Goal: Information Seeking & Learning: Learn about a topic

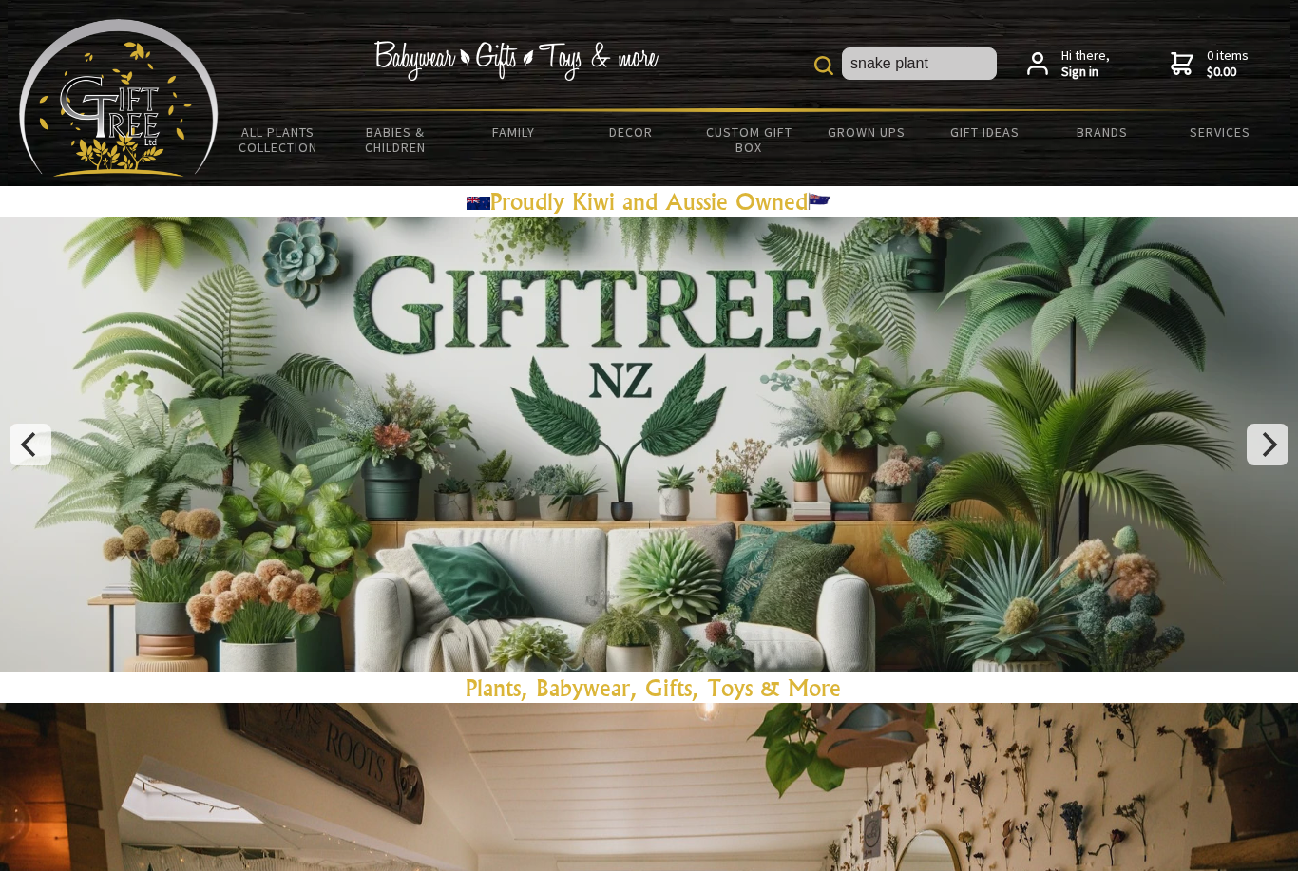
type input "snake plant"
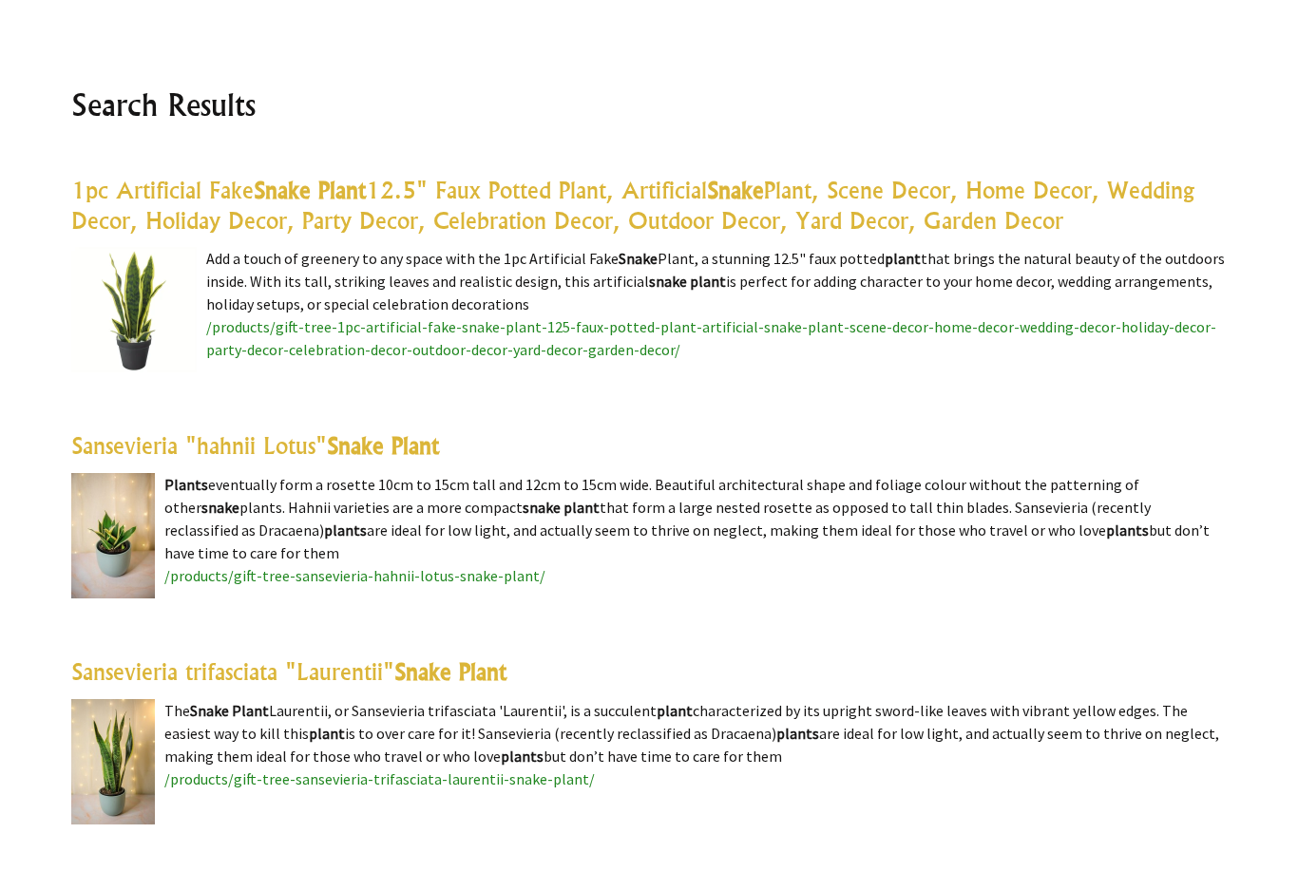
scroll to position [430, 0]
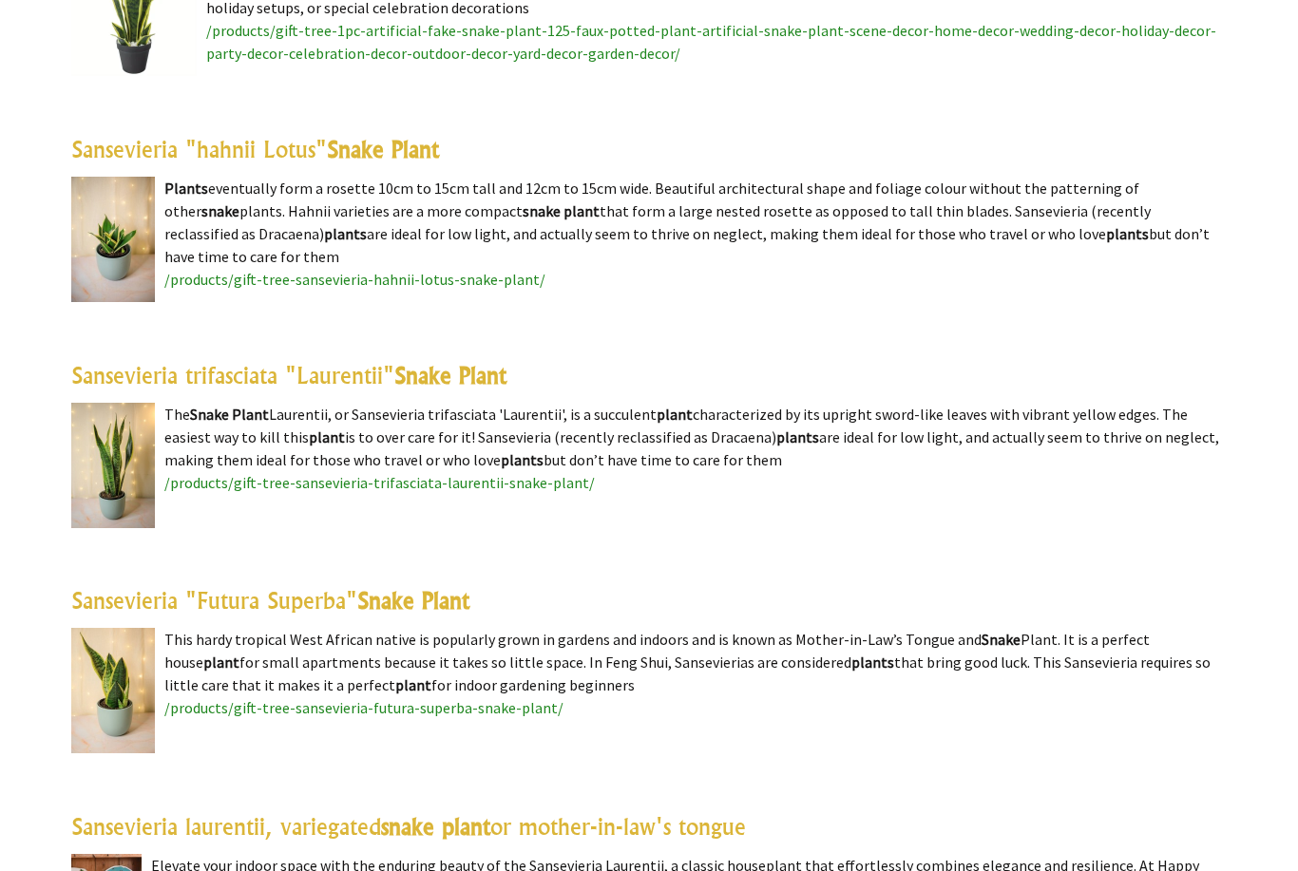
scroll to position [721, 0]
click at [491, 376] on highlight "Snake Plant" at bounding box center [450, 375] width 112 height 29
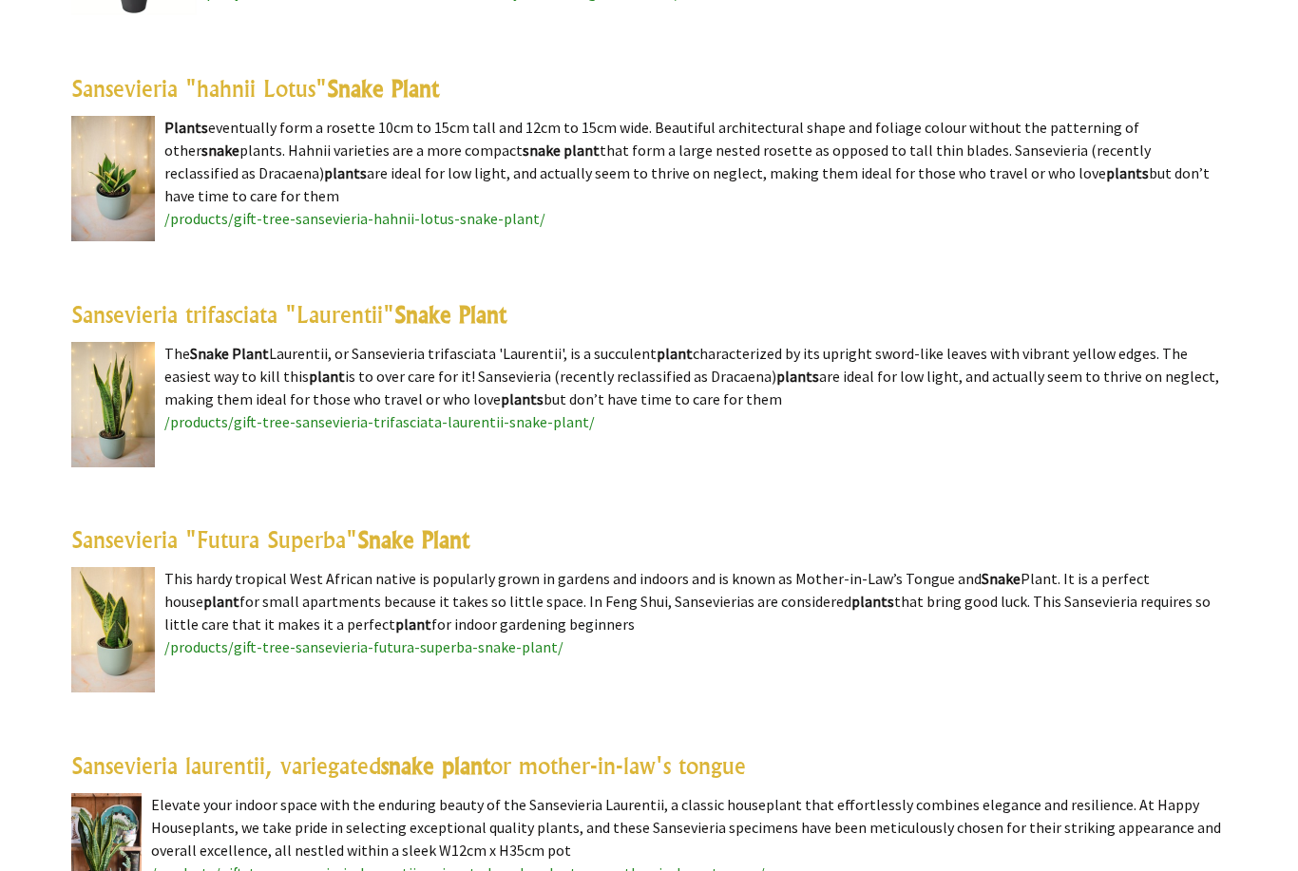
click at [136, 94] on link "Sansevieria "hahnii Lotus" Snake Plant" at bounding box center [255, 88] width 368 height 29
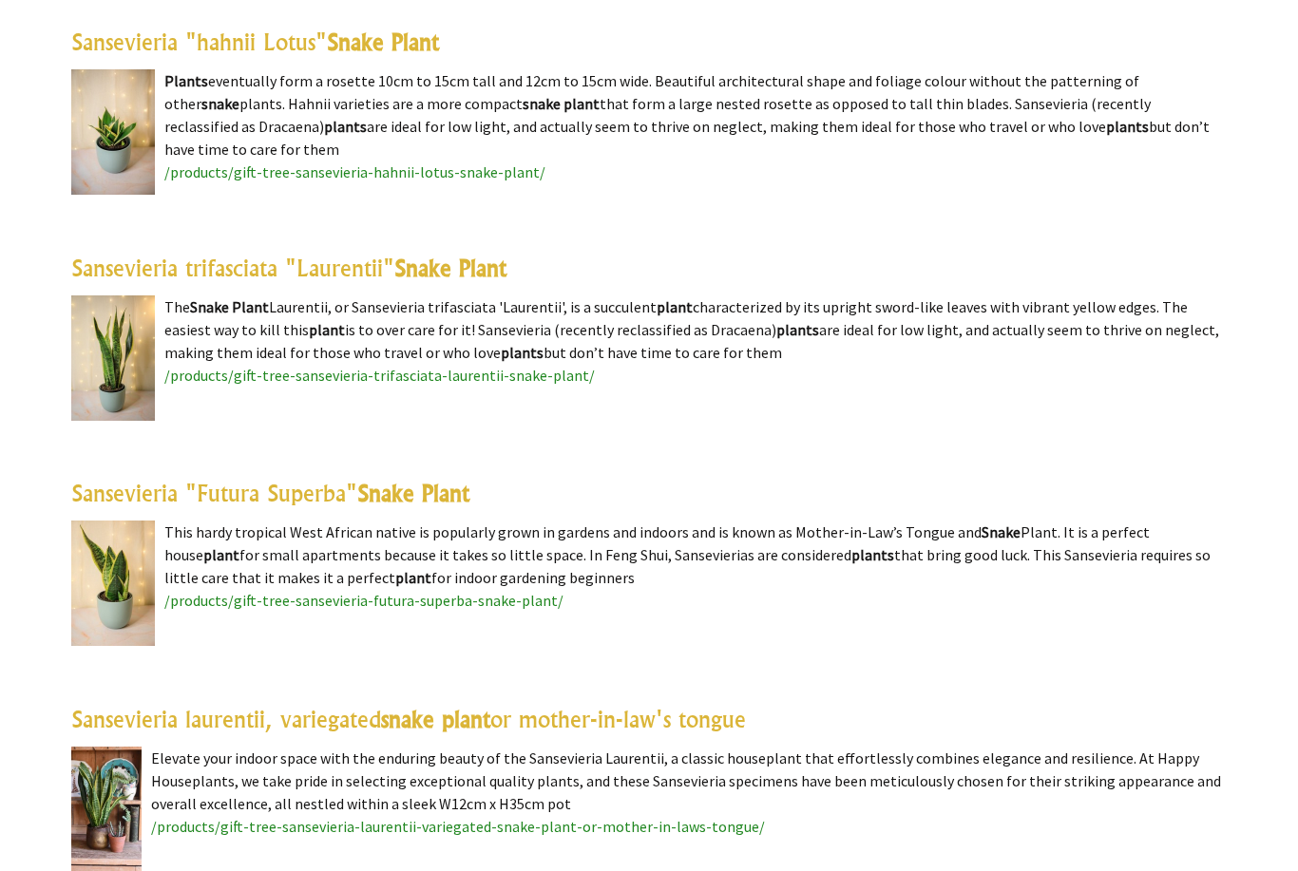
click at [446, 492] on highlight "Snake Plant" at bounding box center [413, 494] width 112 height 29
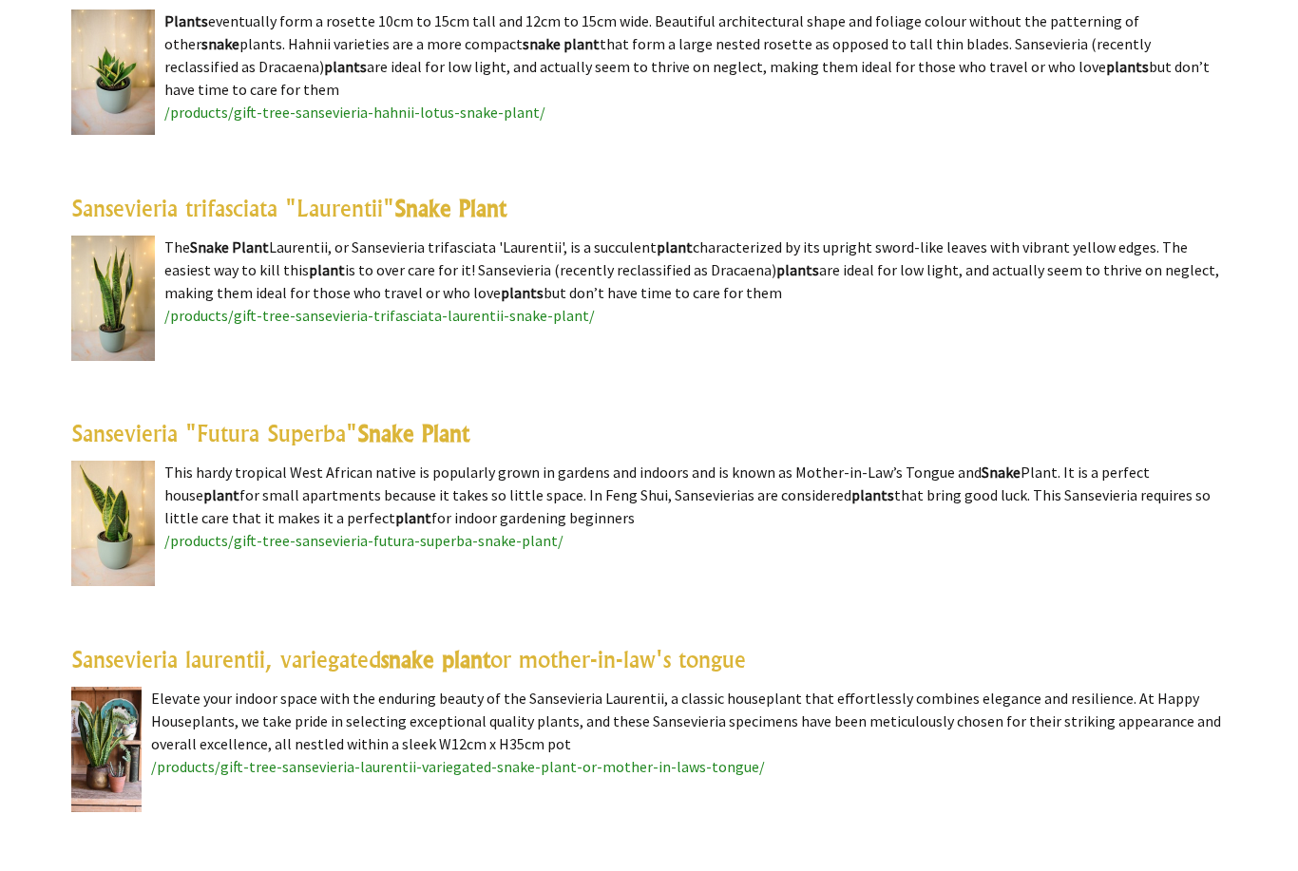
click at [485, 199] on highlight "Snake Plant" at bounding box center [450, 208] width 112 height 29
